Goal: Task Accomplishment & Management: Manage account settings

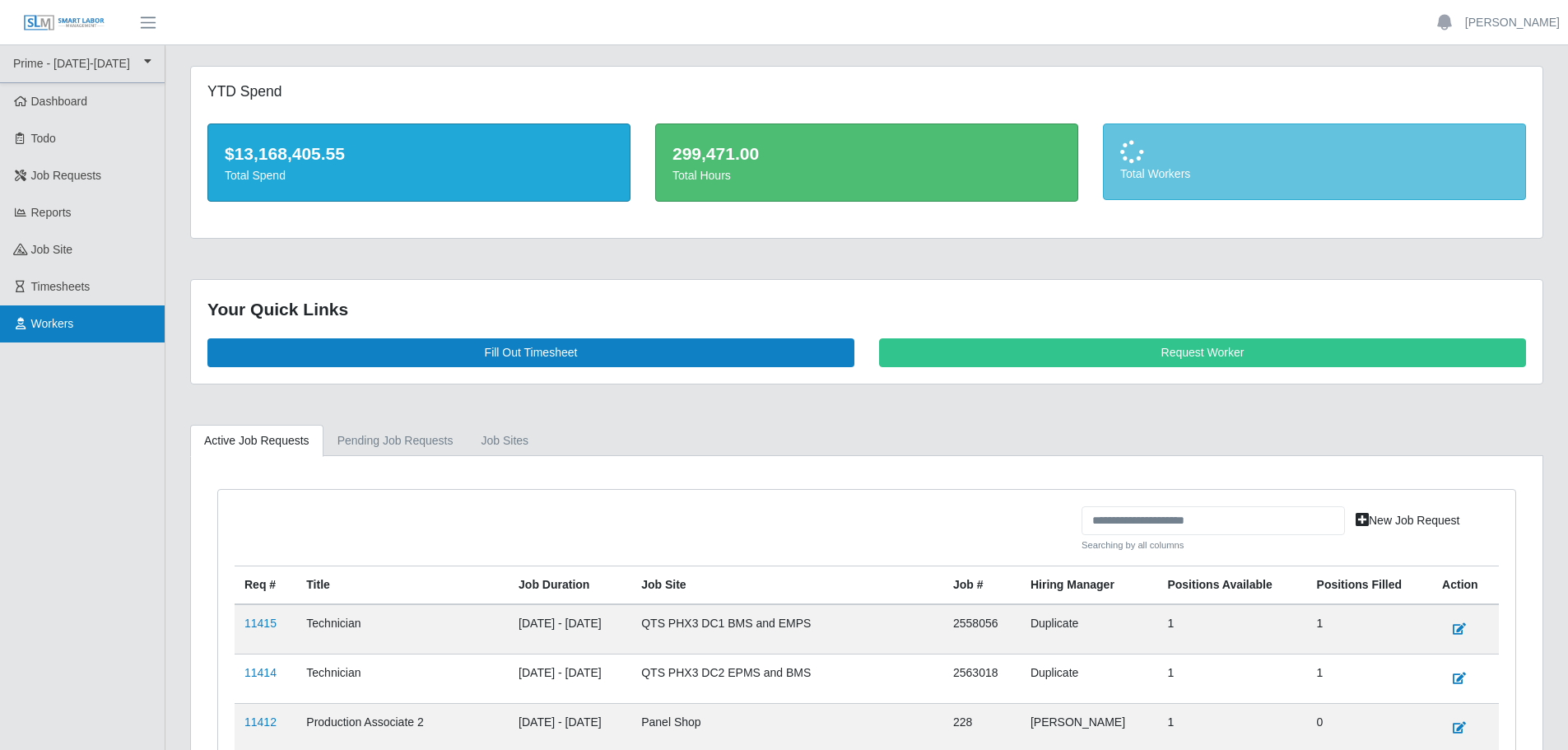
click at [62, 319] on span "Workers" at bounding box center [52, 324] width 43 height 13
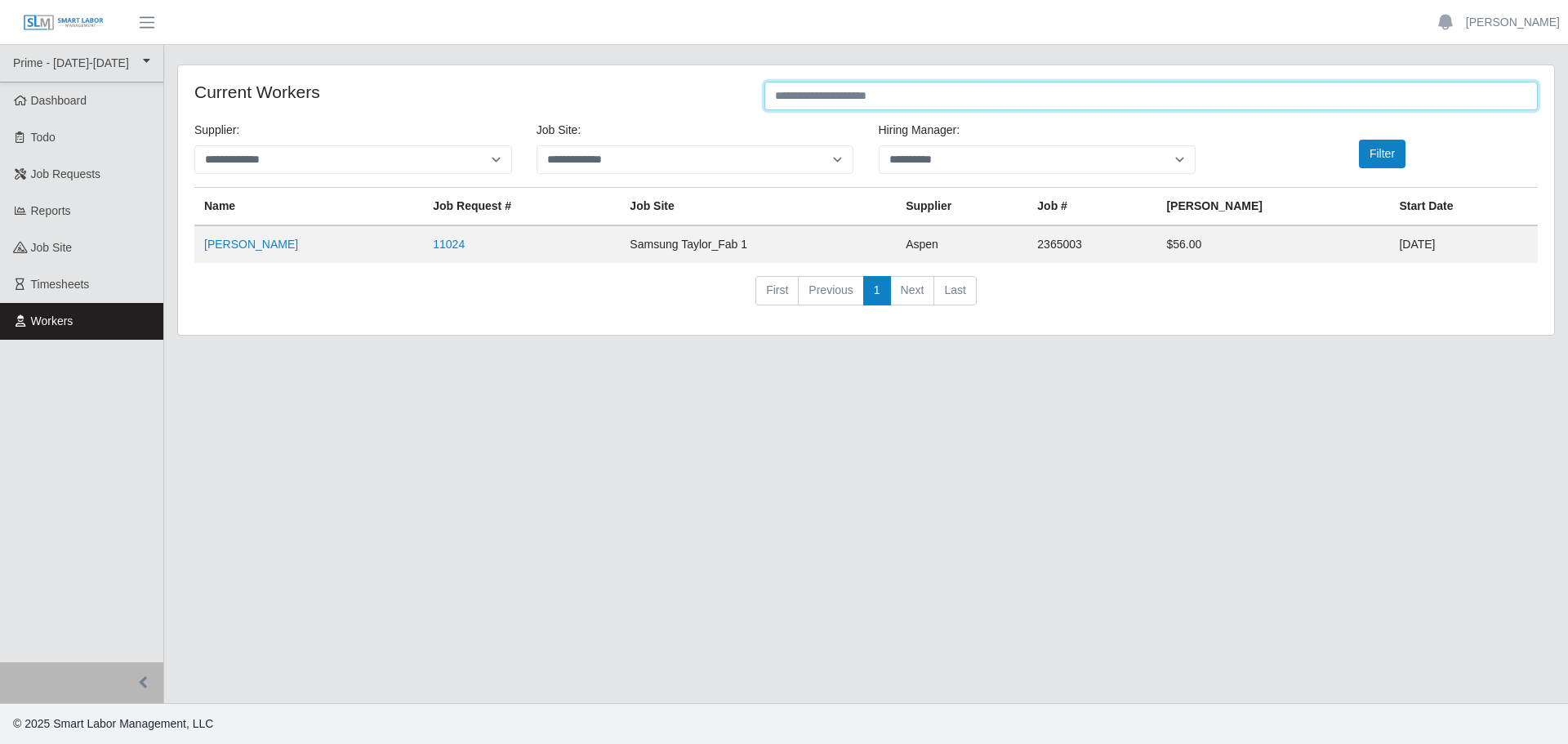
click at [999, 96] on input "text" at bounding box center [1151, 96] width 774 height 29
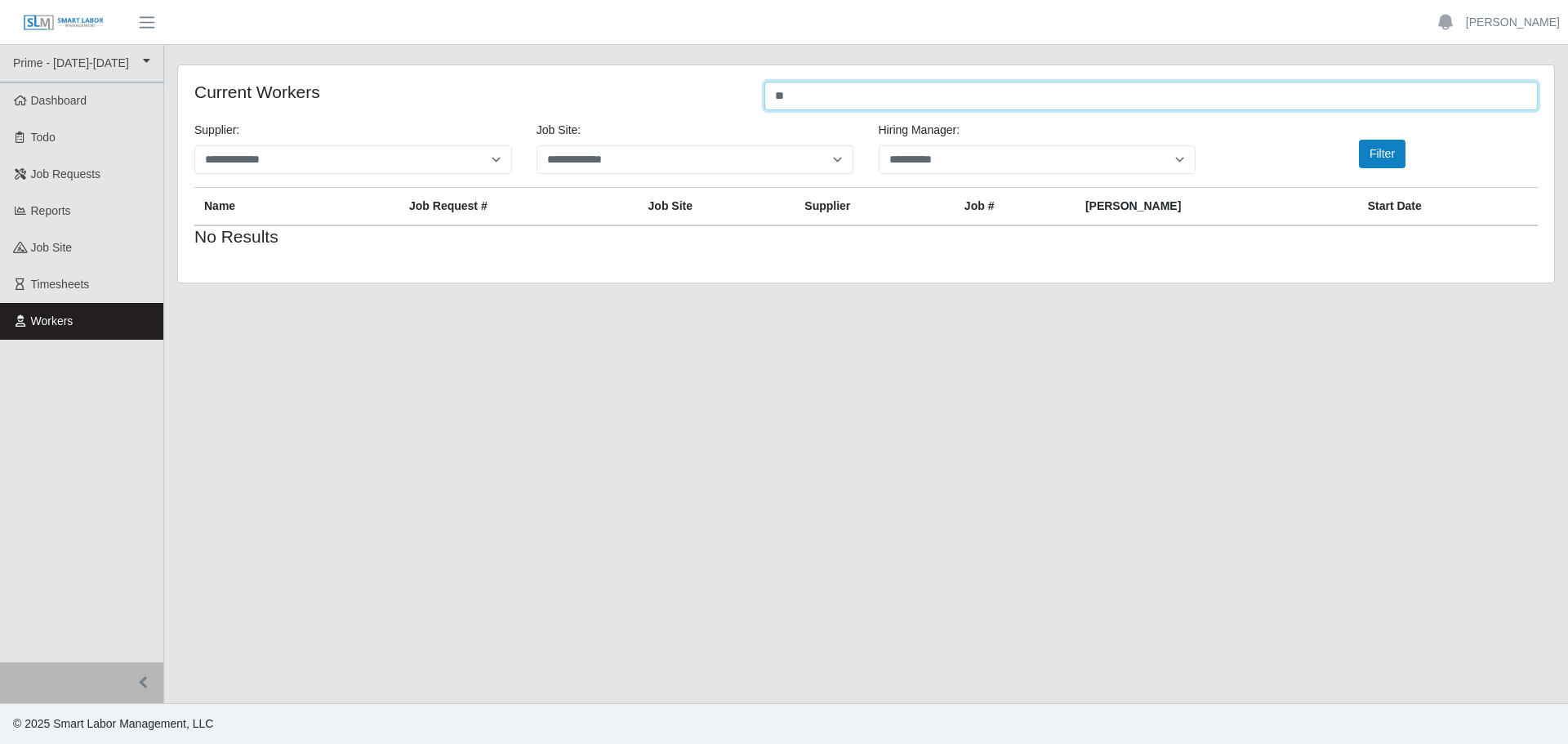
type input "*"
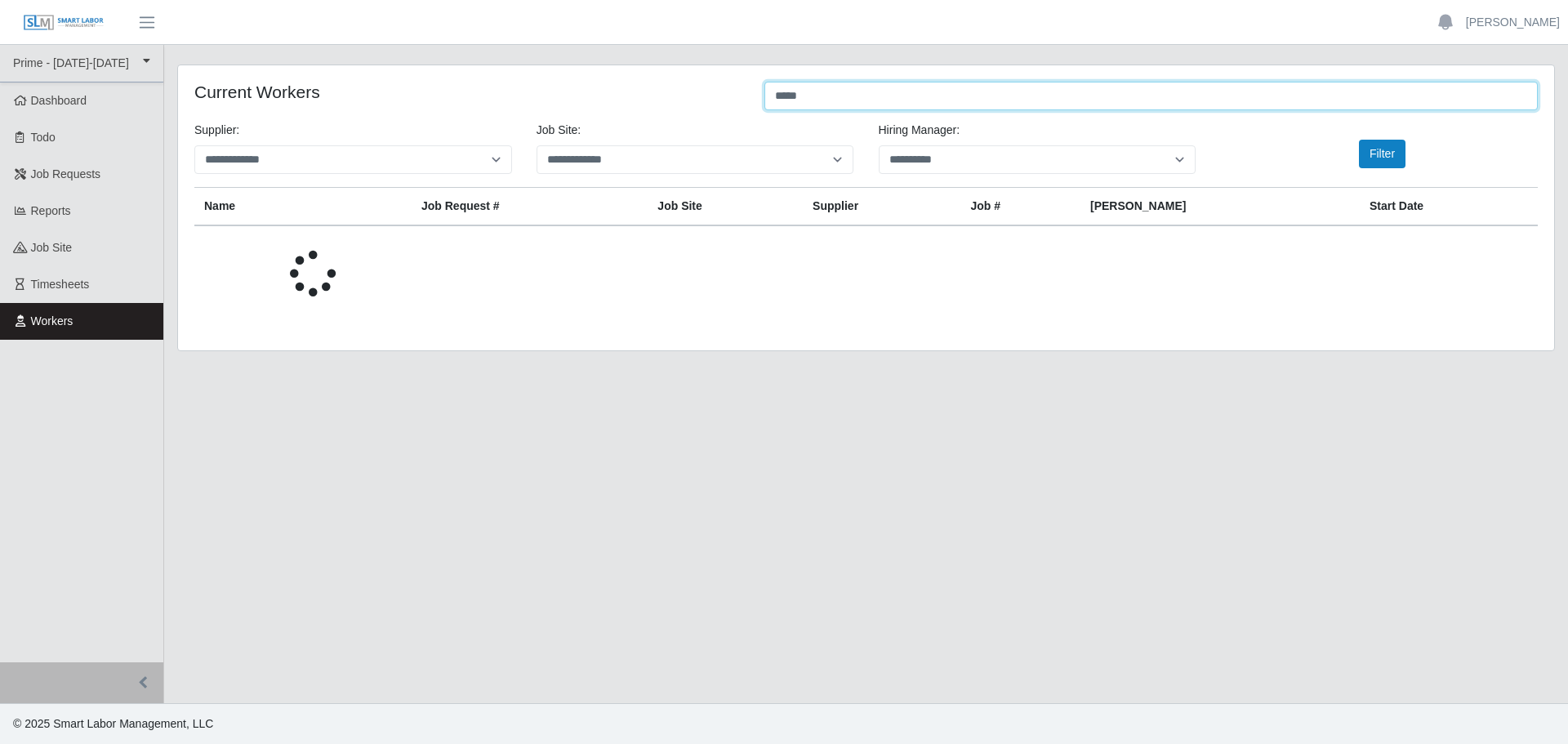
type input "******"
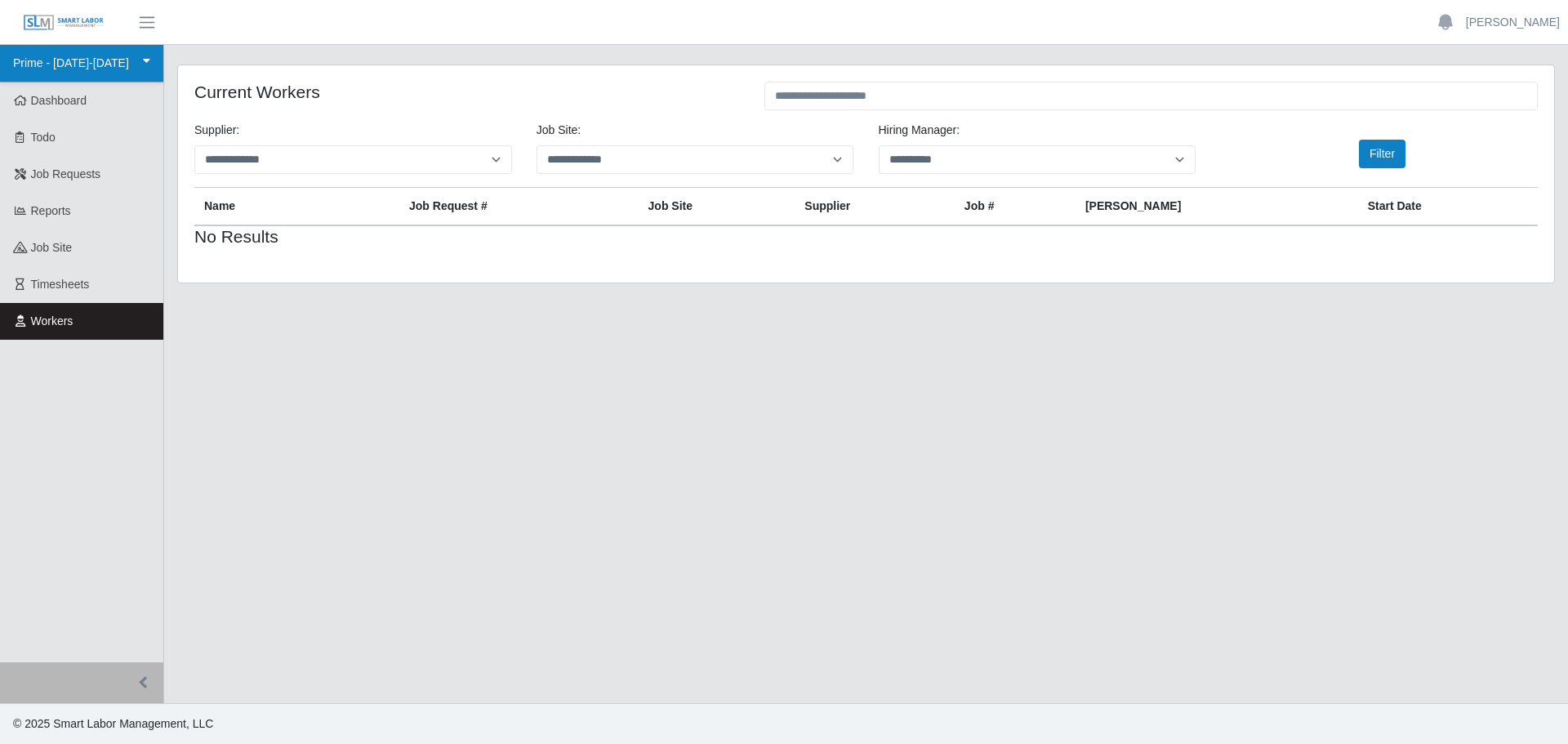
click at [86, 77] on link "Prime - [DATE]-[DATE]" at bounding box center [81, 64] width 163 height 38
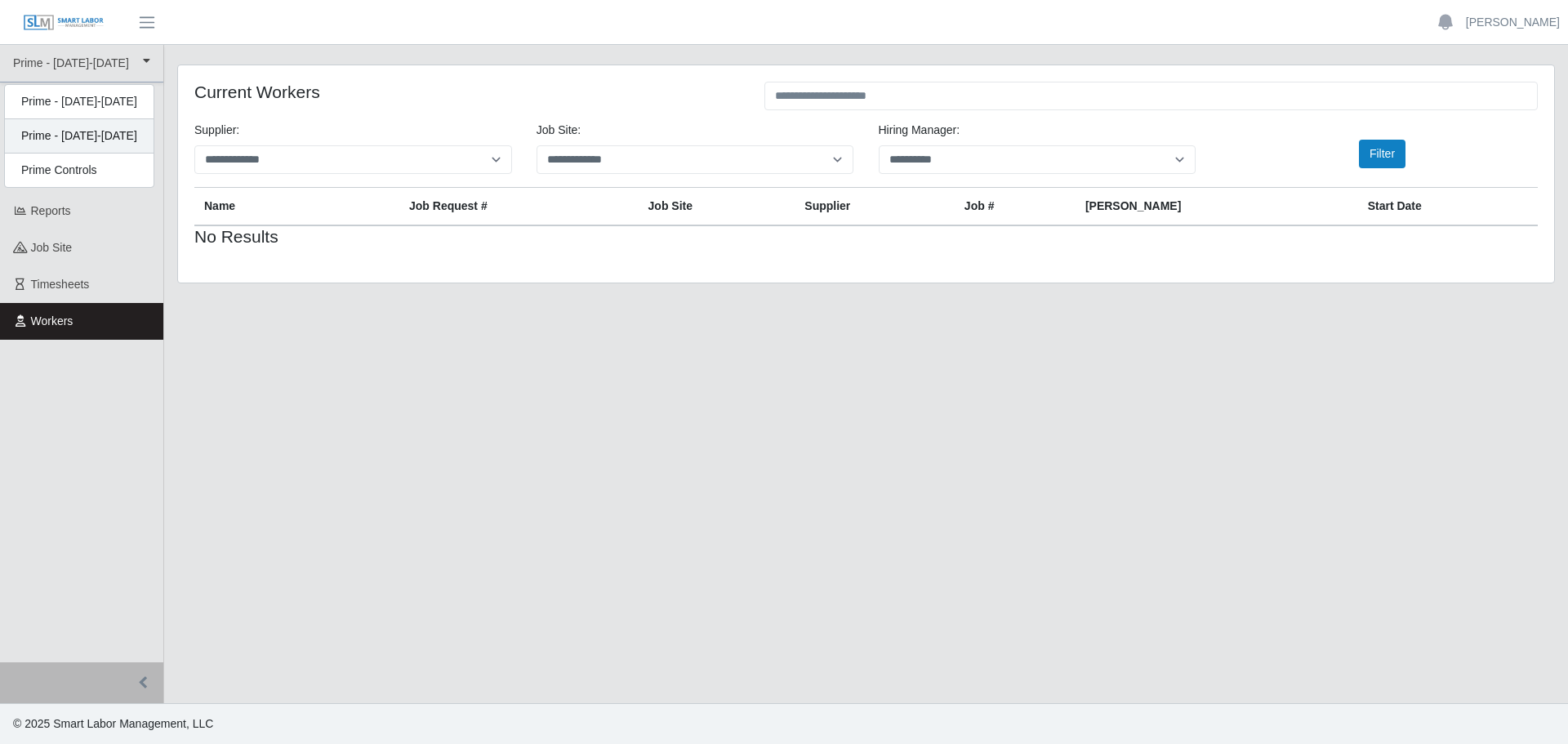
click at [94, 130] on div "Prime - [DATE]-[DATE]" at bounding box center [78, 136] width 149 height 34
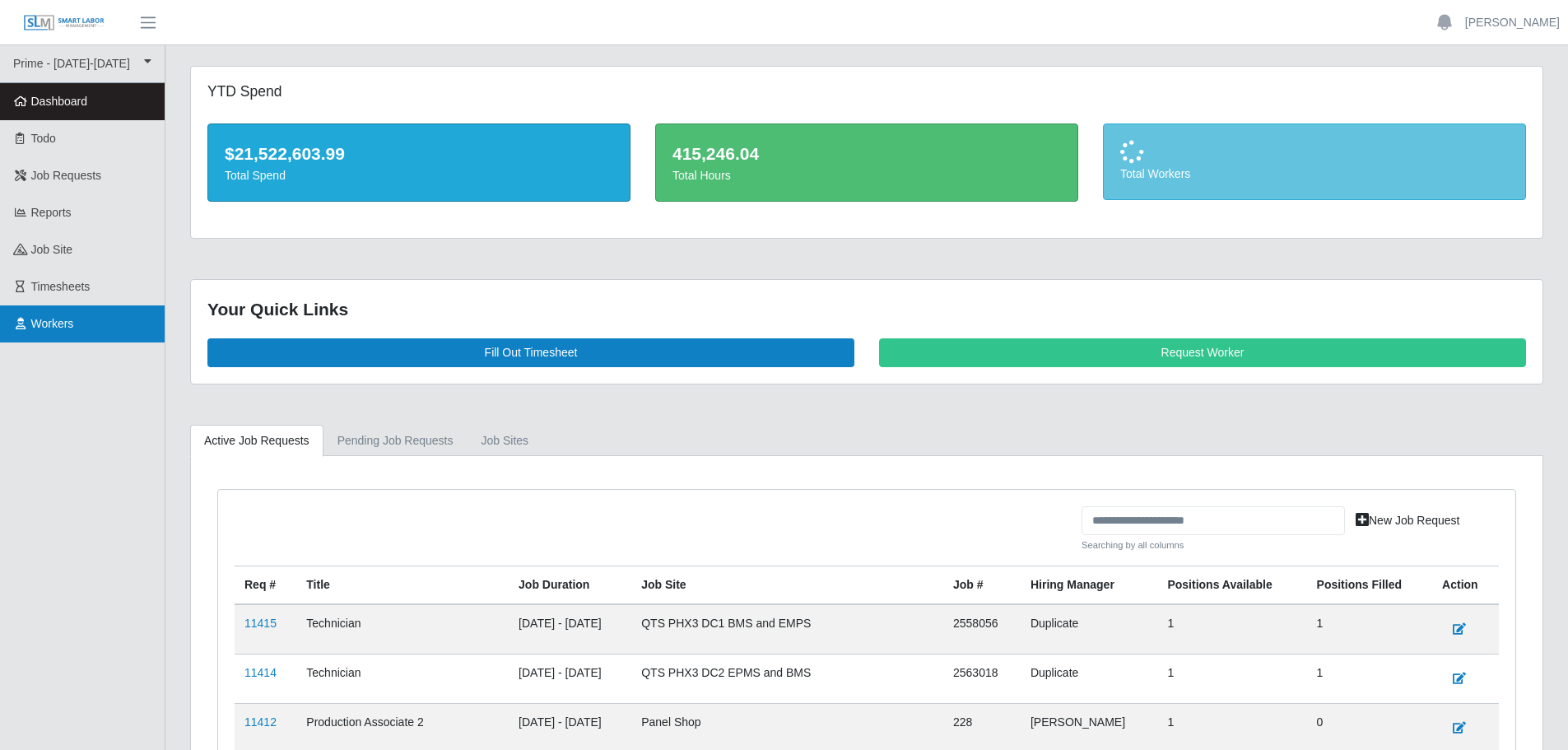
click at [46, 325] on span "Workers" at bounding box center [52, 324] width 43 height 13
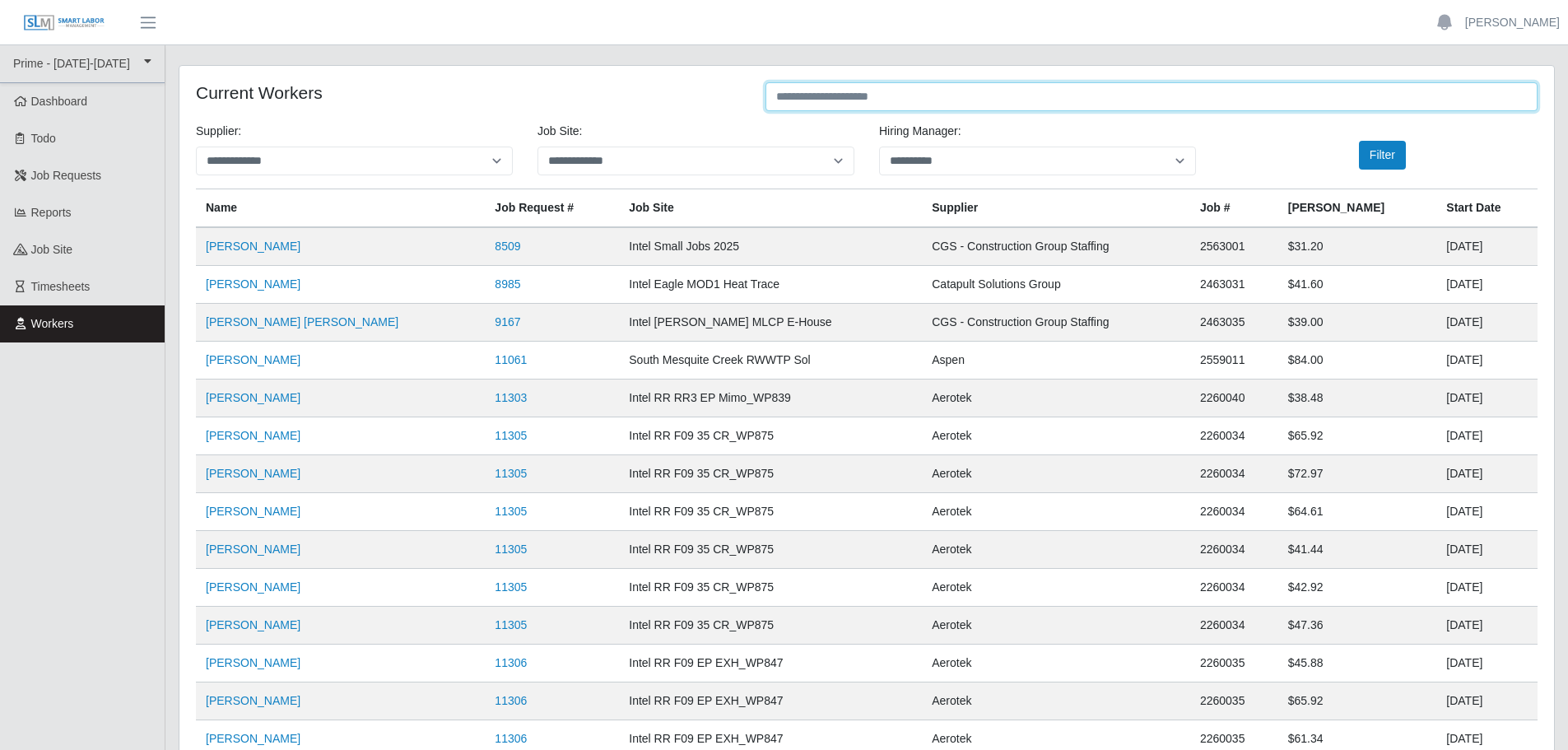
click at [1089, 96] on input "text" at bounding box center [1151, 97] width 772 height 29
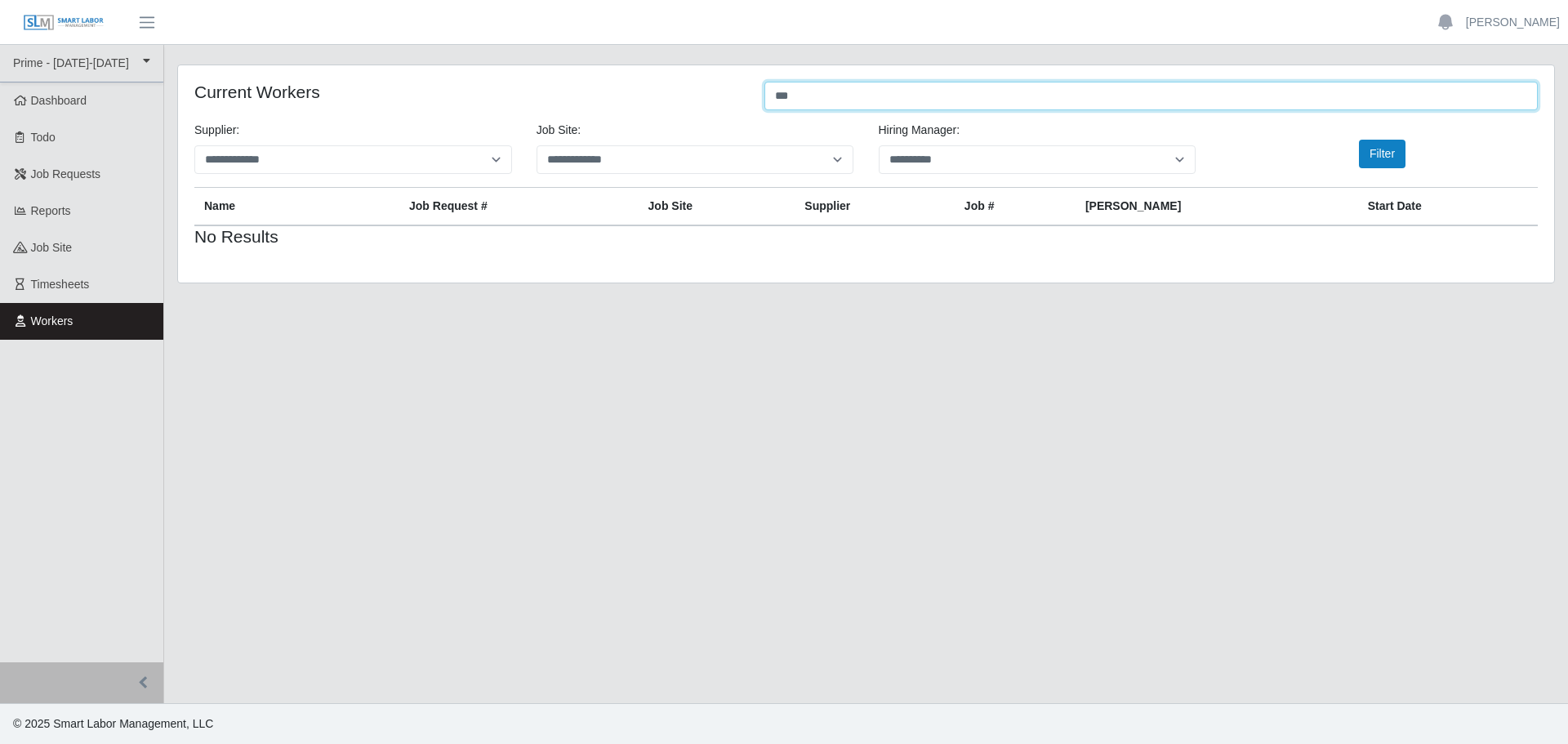
type input "*"
